Goal: Find specific page/section: Find specific page/section

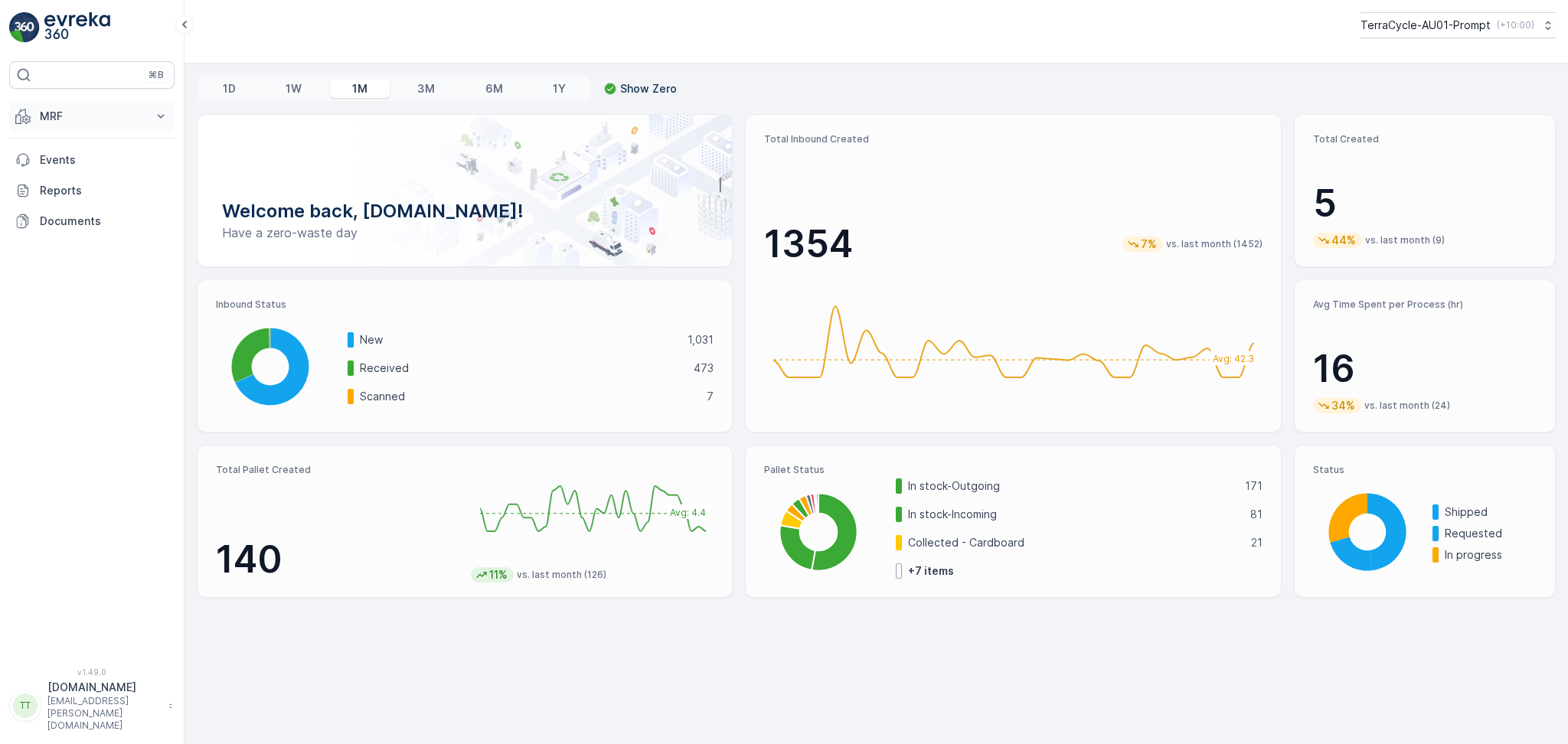
click at [78, 123] on p "MRF" at bounding box center [91, 117] width 104 height 15
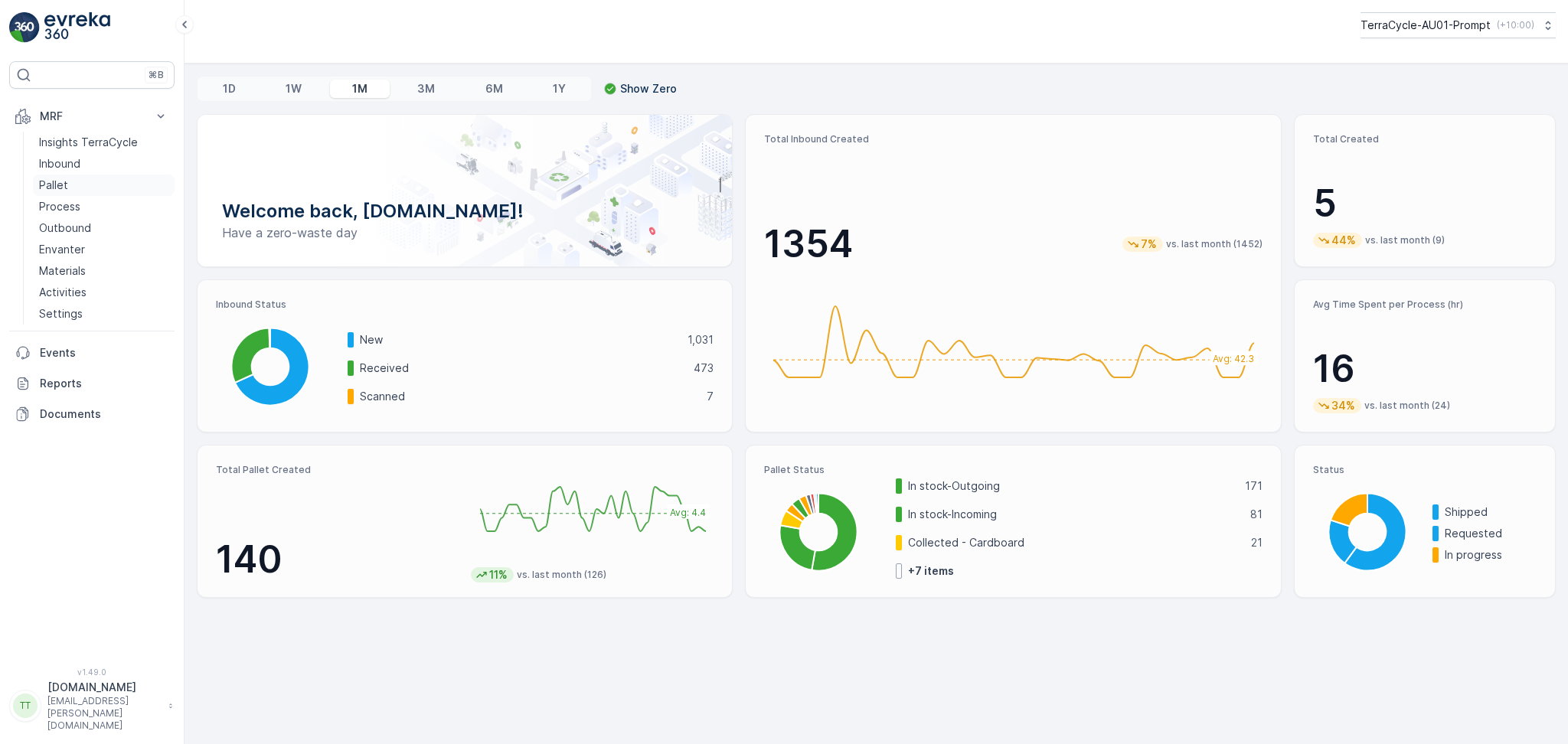
click at [84, 187] on link "Pallet" at bounding box center [103, 184] width 142 height 21
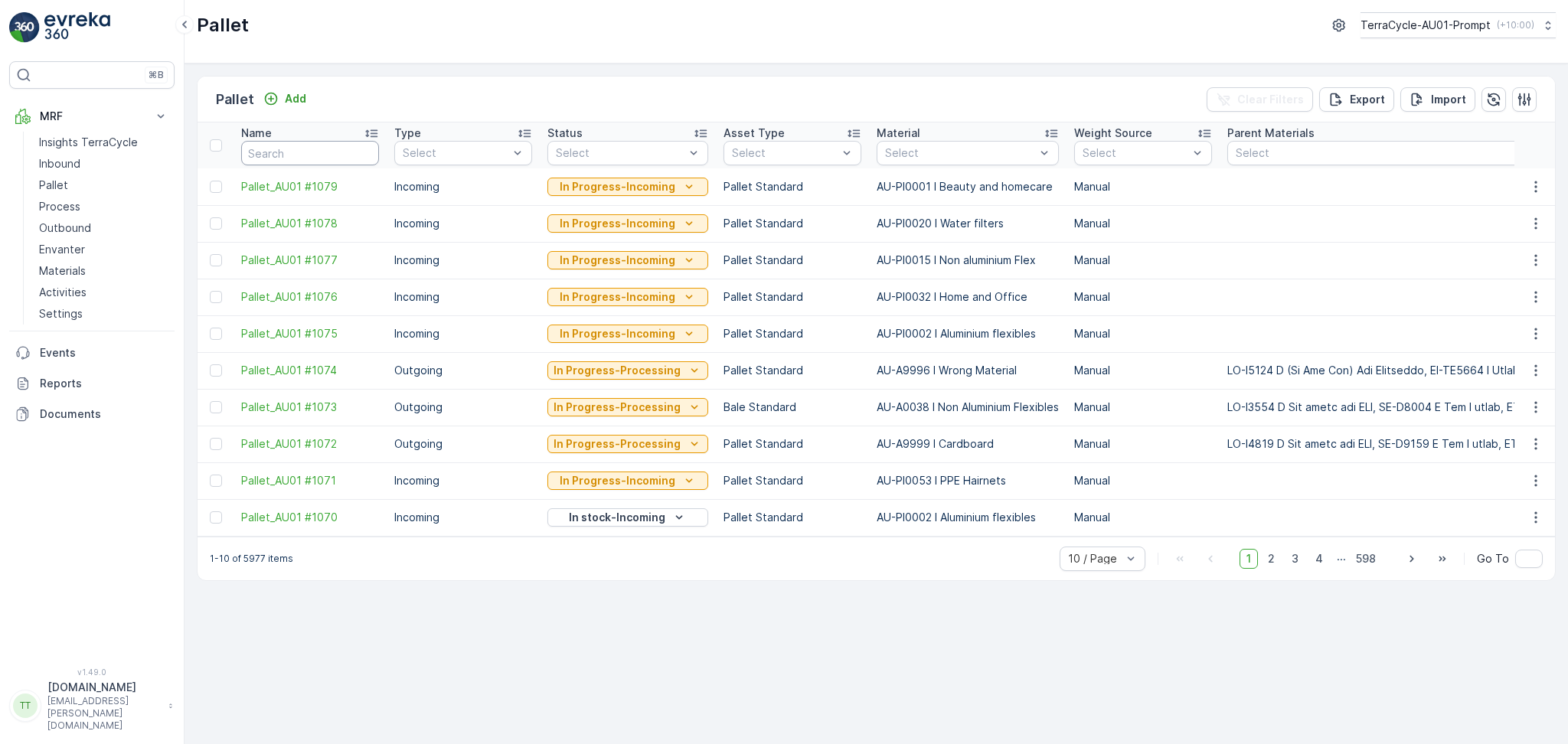
click at [289, 151] on input "text" at bounding box center [310, 153] width 138 height 25
type input "FD"
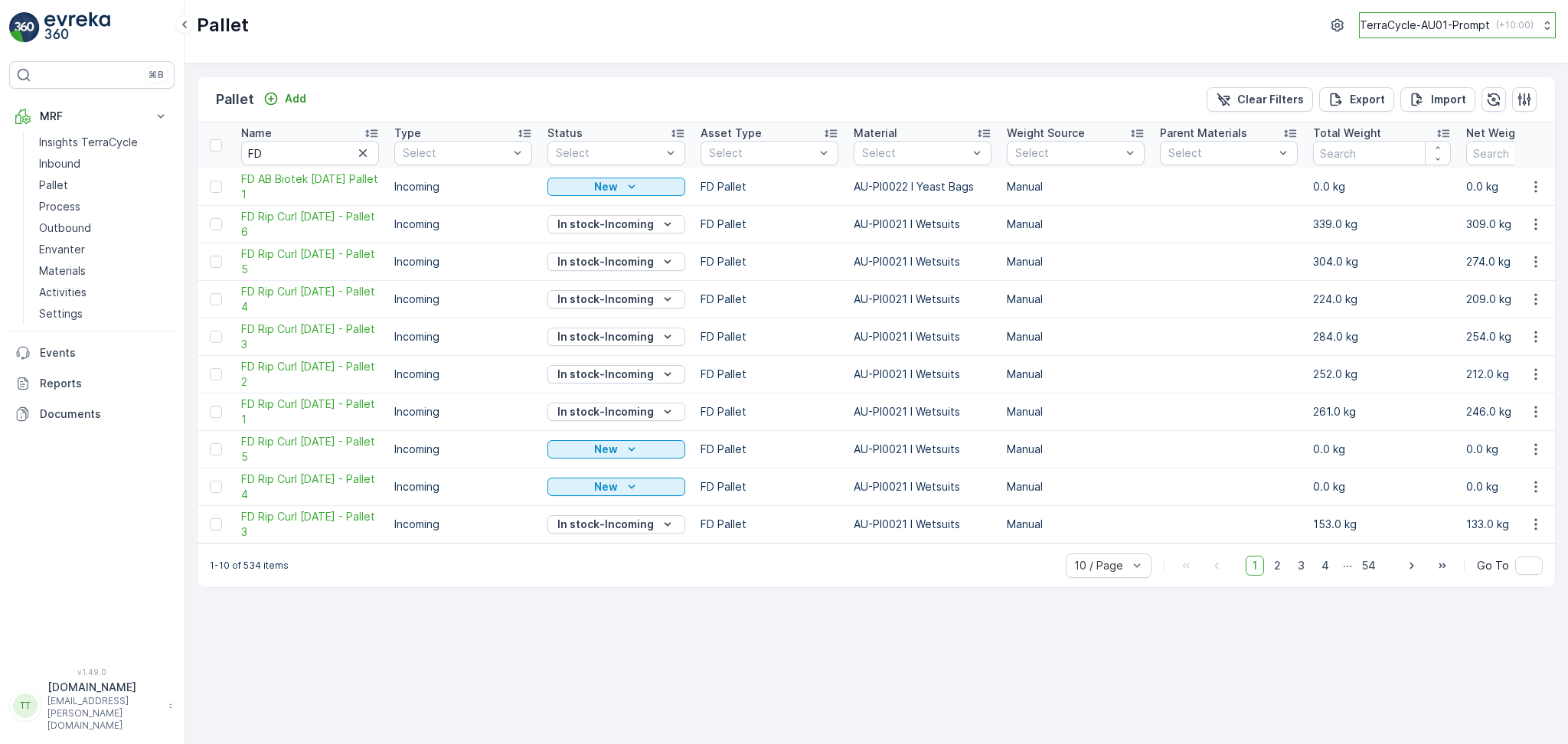
click at [1380, 27] on p "TerraCycle-AU01-Prompt" at bounding box center [1426, 26] width 130 height 15
type input "senda"
click at [1451, 106] on span "[GEOGRAPHIC_DATA]/[GEOGRAPHIC_DATA] (+10:00)" at bounding box center [1465, 112] width 191 height 25
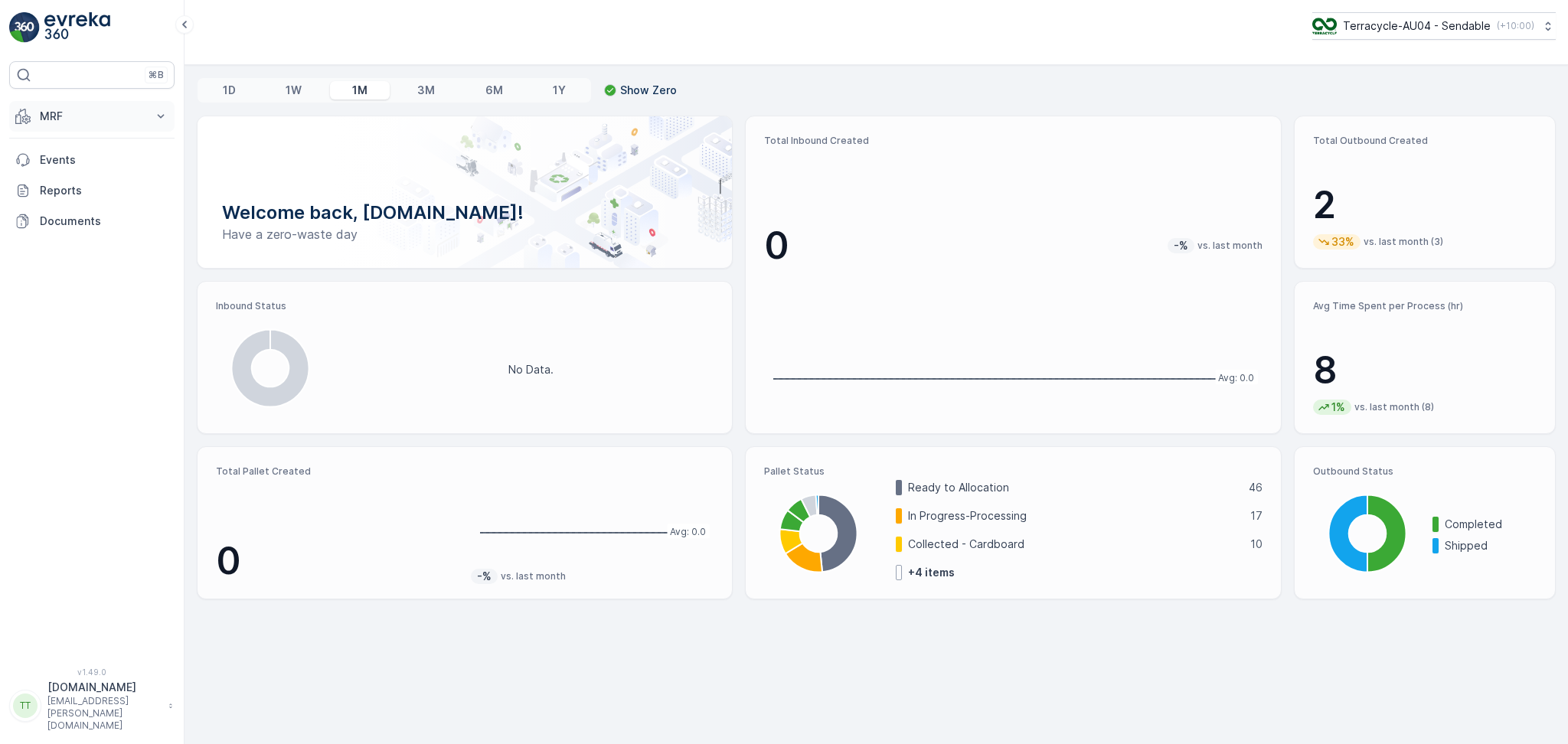
click at [58, 109] on p "MRF" at bounding box center [91, 117] width 104 height 15
click at [72, 181] on link "Pallet" at bounding box center [103, 184] width 142 height 21
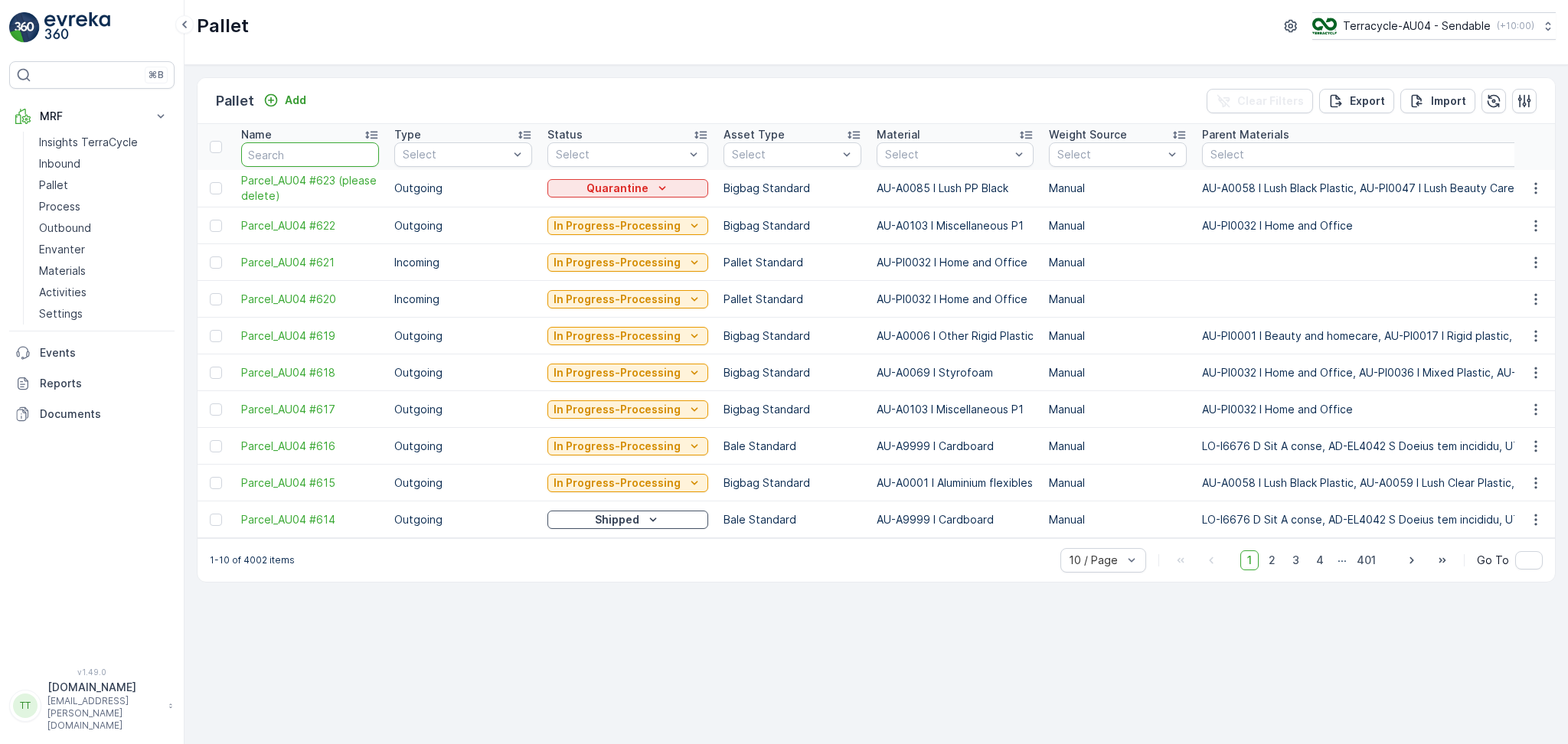
click at [338, 152] on input "text" at bounding box center [310, 154] width 138 height 25
type input "FD"
